Goal: Information Seeking & Learning: Learn about a topic

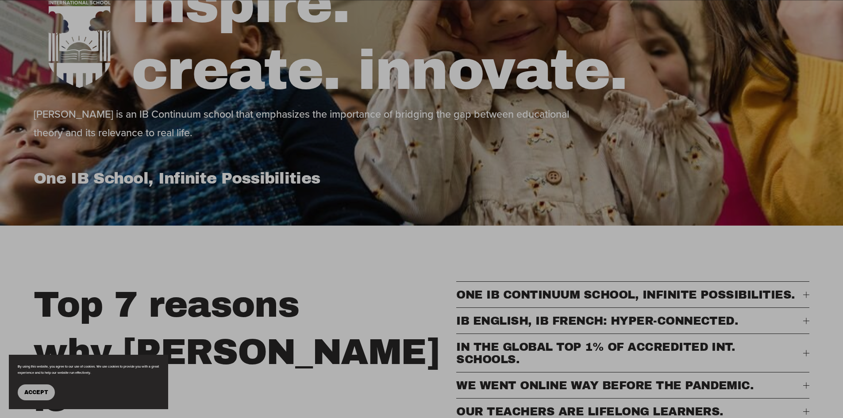
scroll to position [221, 0]
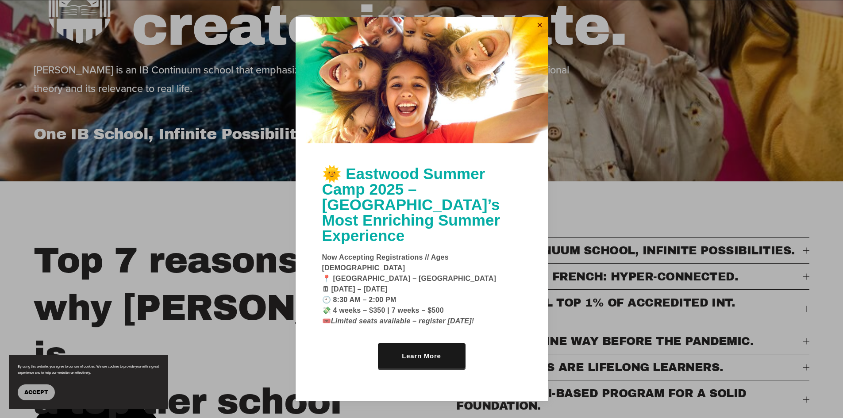
click at [542, 33] on link "Close" at bounding box center [539, 26] width 13 height 14
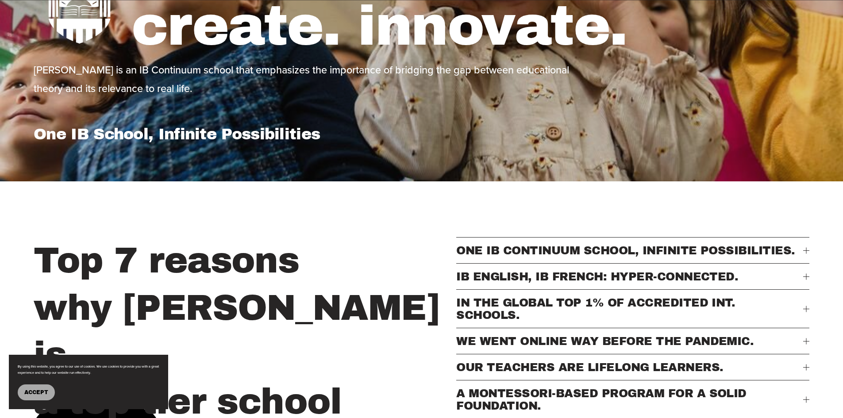
click at [806, 280] on div at bounding box center [806, 276] width 6 height 6
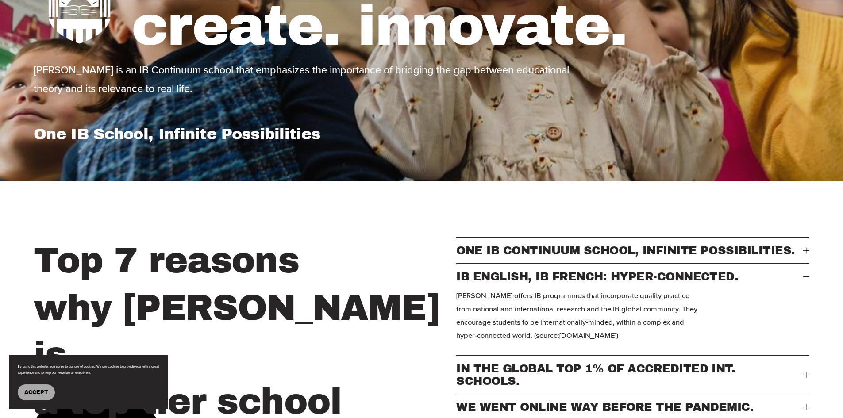
click at [806, 280] on div at bounding box center [806, 276] width 6 height 6
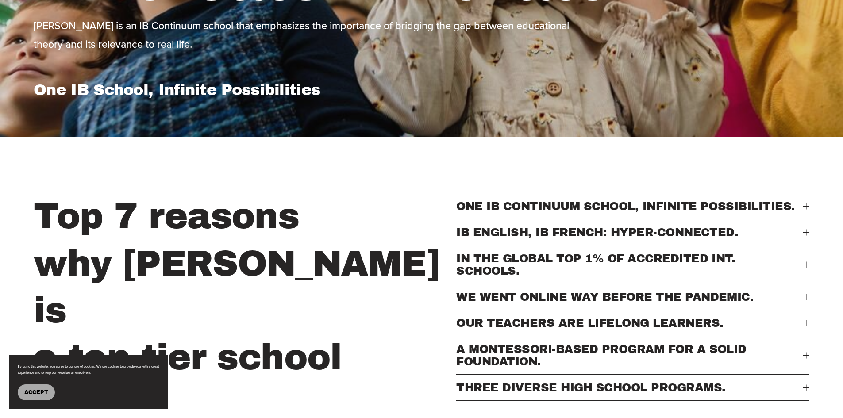
scroll to position [310, 0]
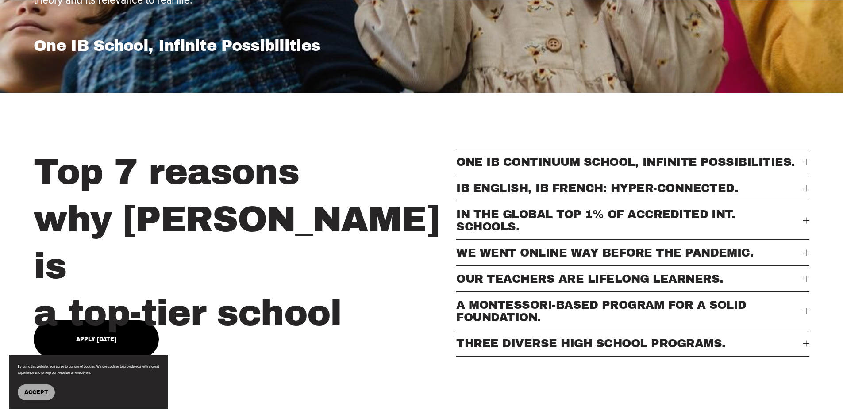
click at [808, 346] on div at bounding box center [806, 343] width 6 height 6
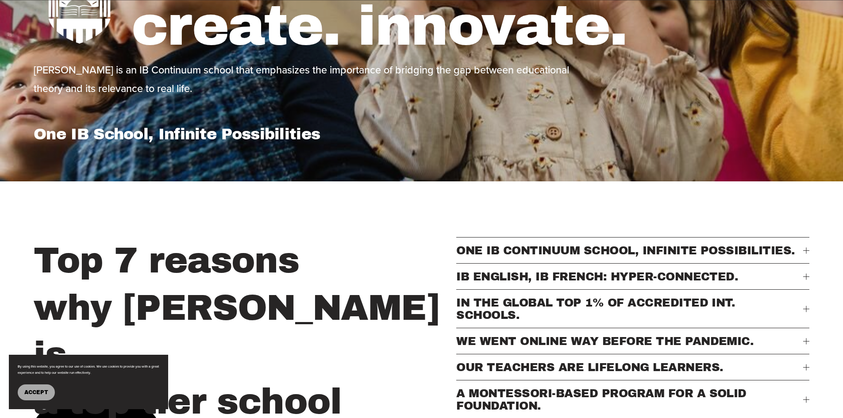
scroll to position [0, 0]
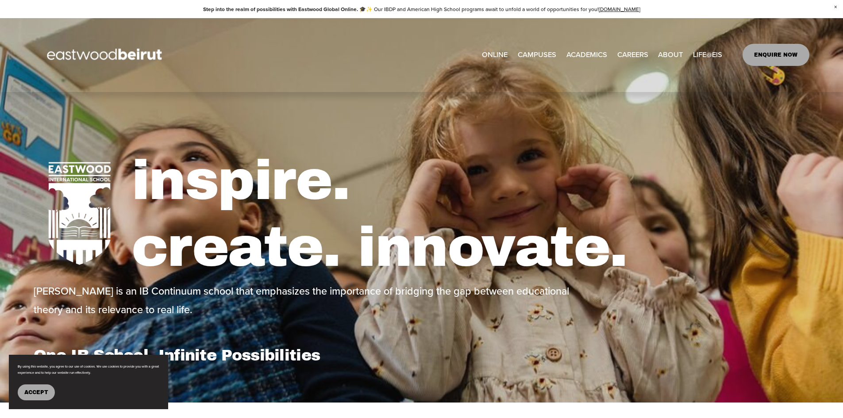
click at [0, 0] on link "EASTWOOD COLLEGE KAFARSHIMA" at bounding box center [0, 0] width 0 height 0
click at [0, 0] on span "IB-[GEOGRAPHIC_DATA]" at bounding box center [0, 0] width 0 height 0
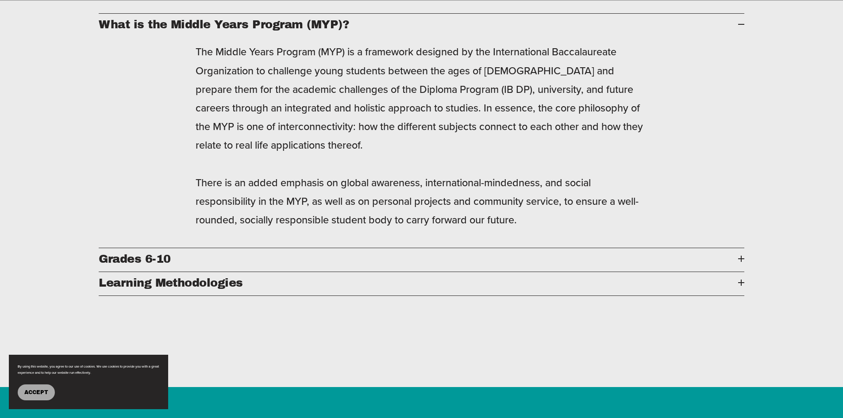
scroll to position [1548, 0]
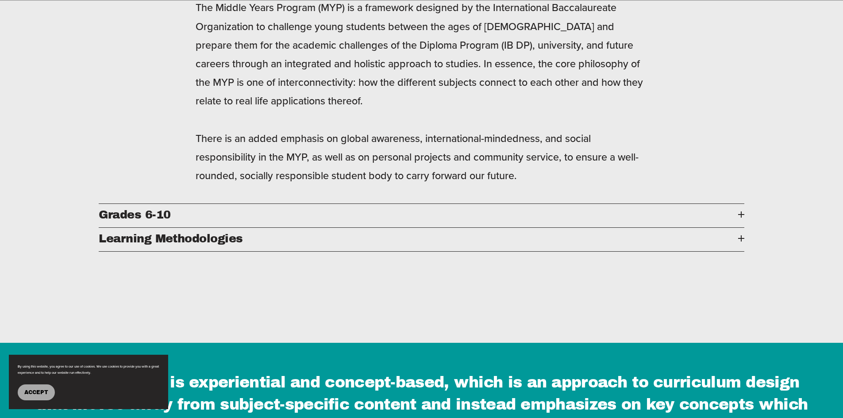
click at [270, 204] on button "Grades 6-10" at bounding box center [421, 215] width 645 height 23
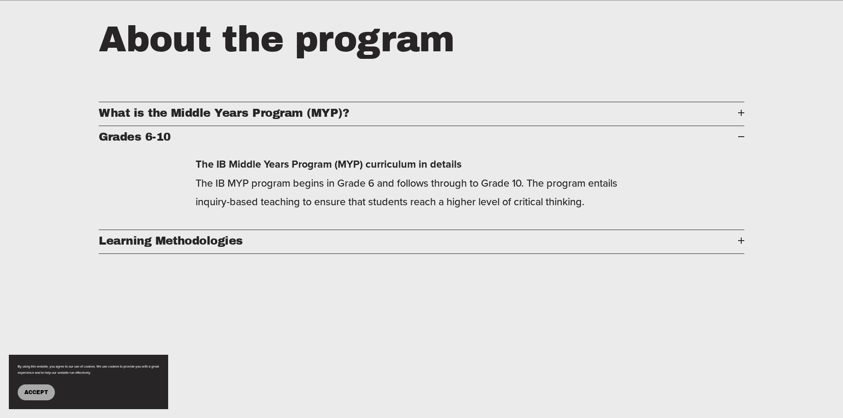
scroll to position [1371, 0]
